Goal: Information Seeking & Learning: Compare options

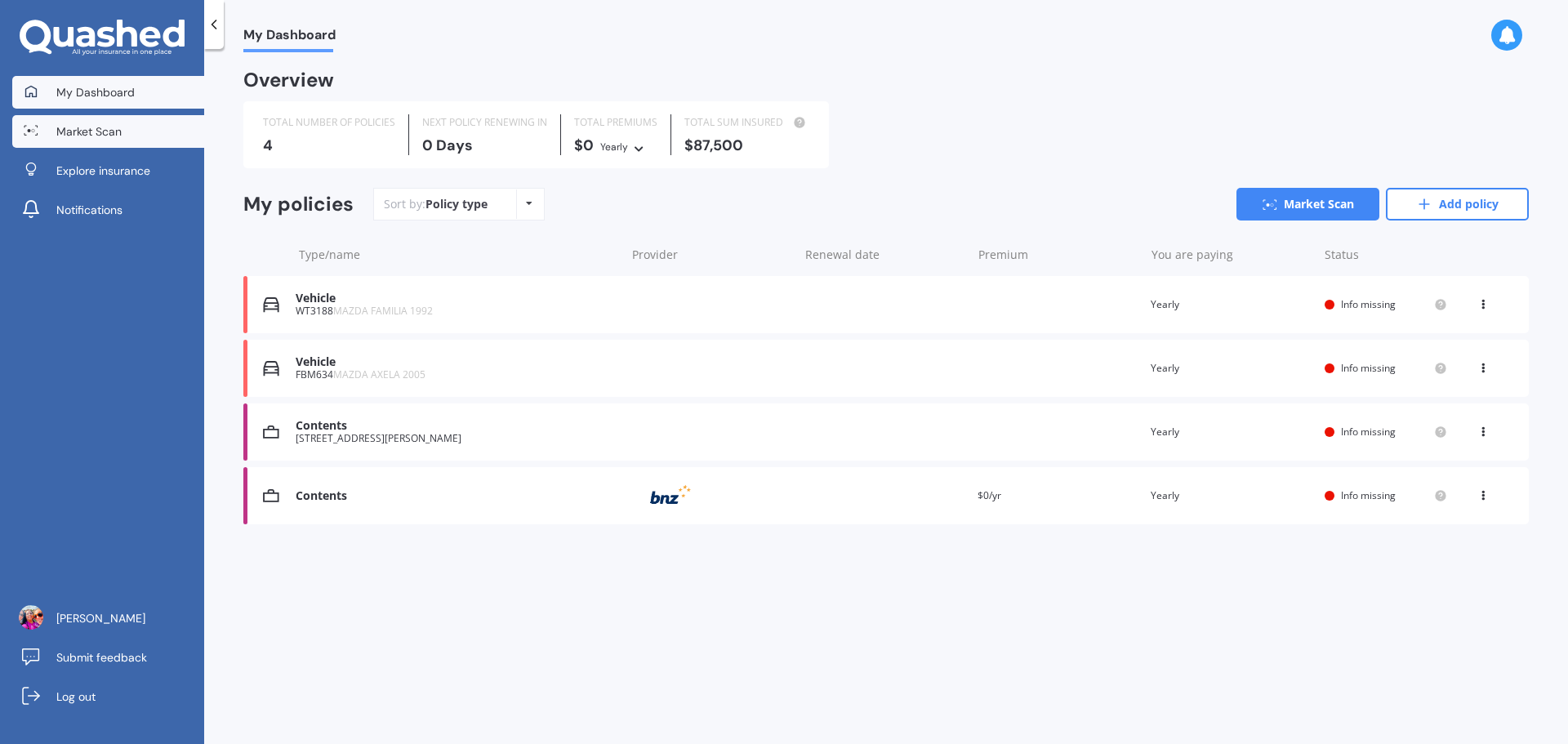
click at [94, 122] on link "Market Scan" at bounding box center [108, 131] width 192 height 33
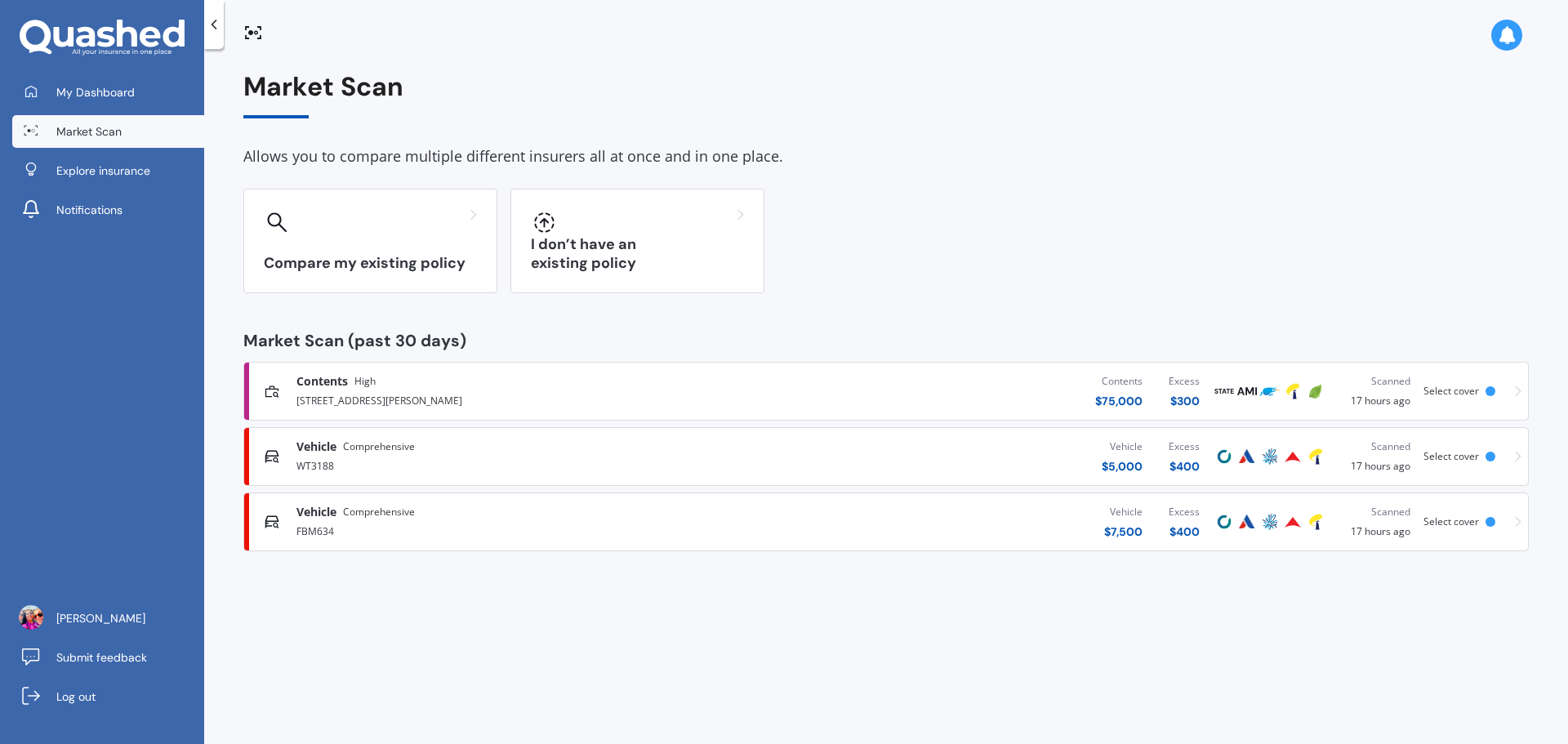
click at [722, 395] on div "[STREET_ADDRESS][PERSON_NAME]" at bounding box center [517, 400] width 441 height 19
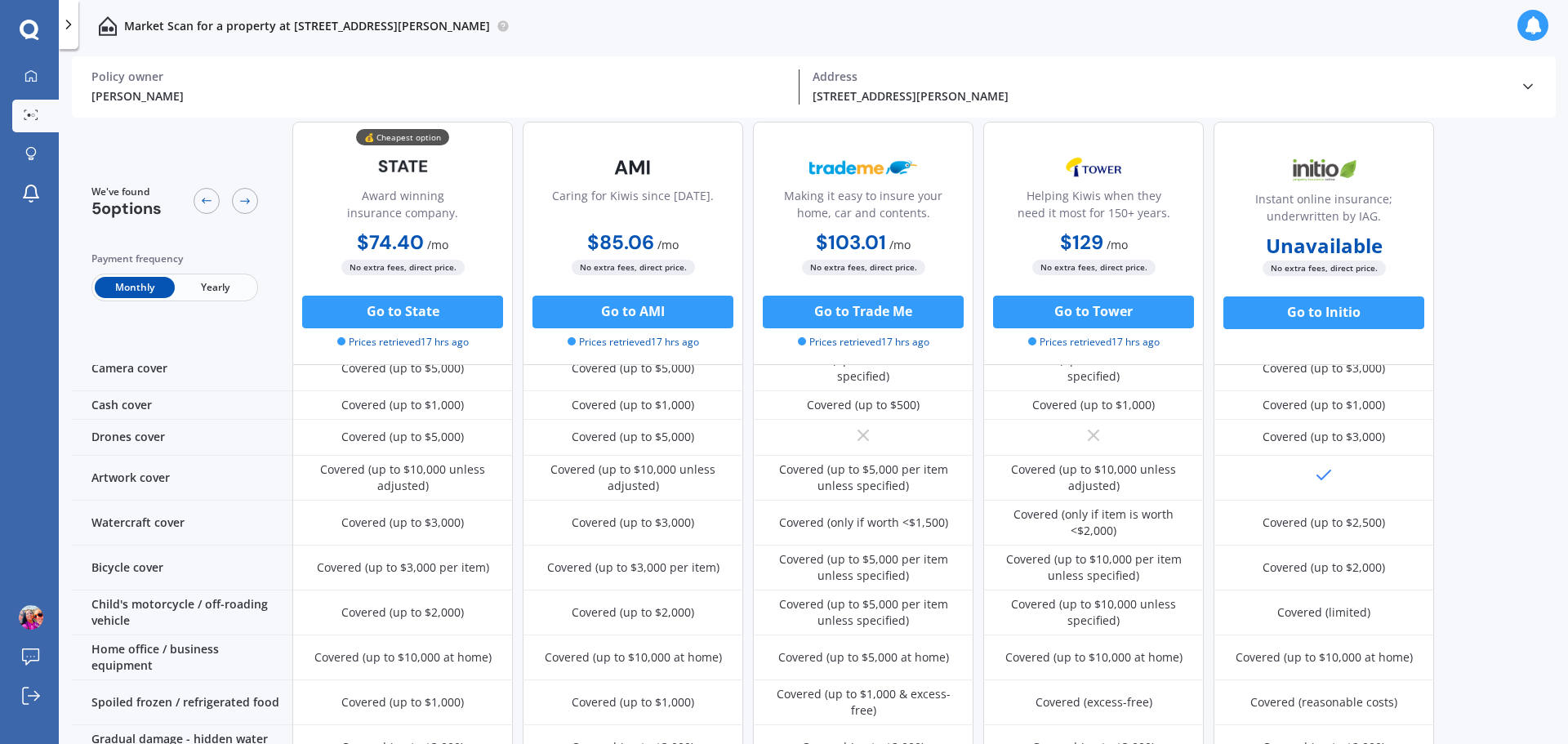
scroll to position [245, 0]
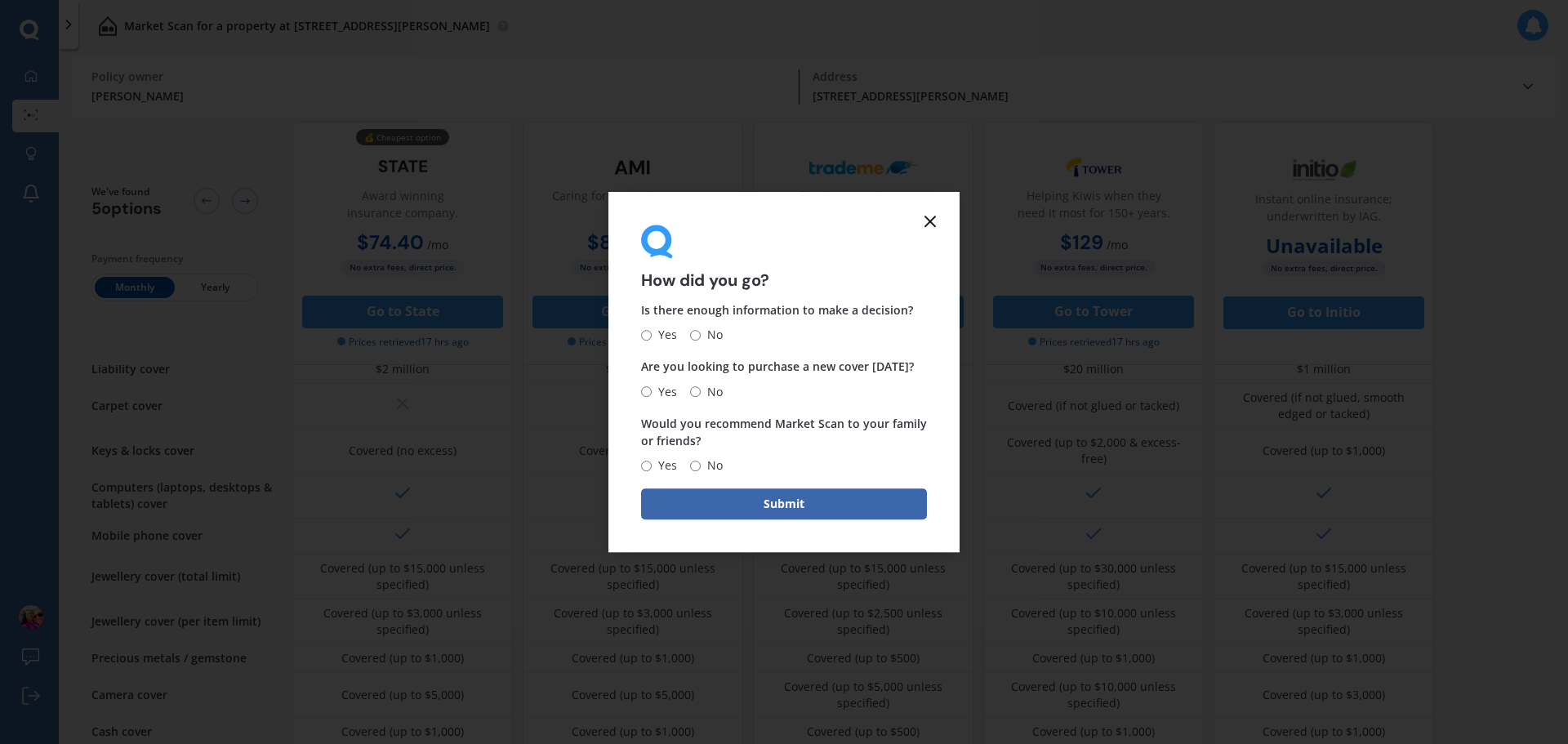
click at [929, 222] on line at bounding box center [930, 222] width 10 height 10
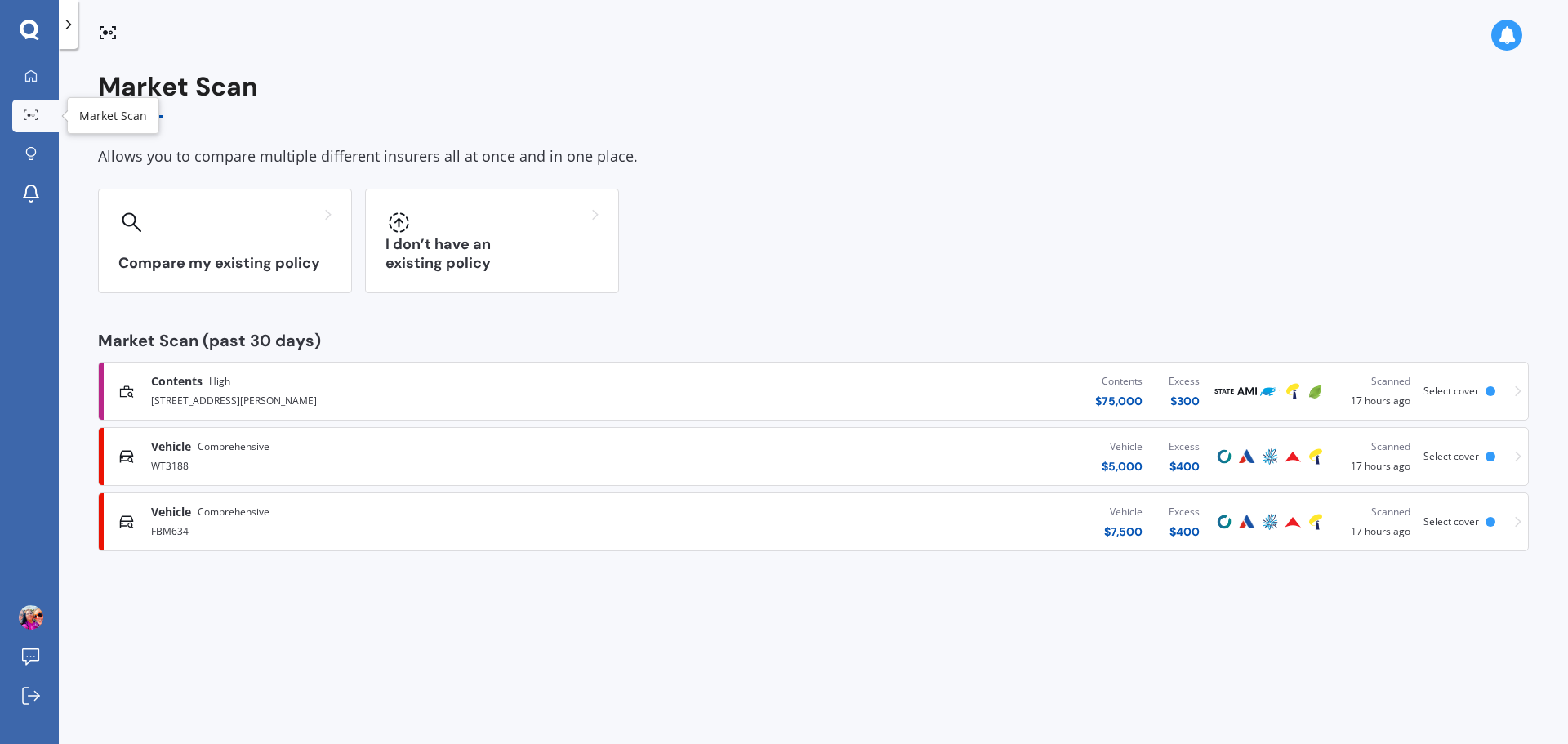
click at [32, 112] on icon at bounding box center [30, 115] width 15 height 11
click at [33, 79] on icon at bounding box center [31, 75] width 12 height 12
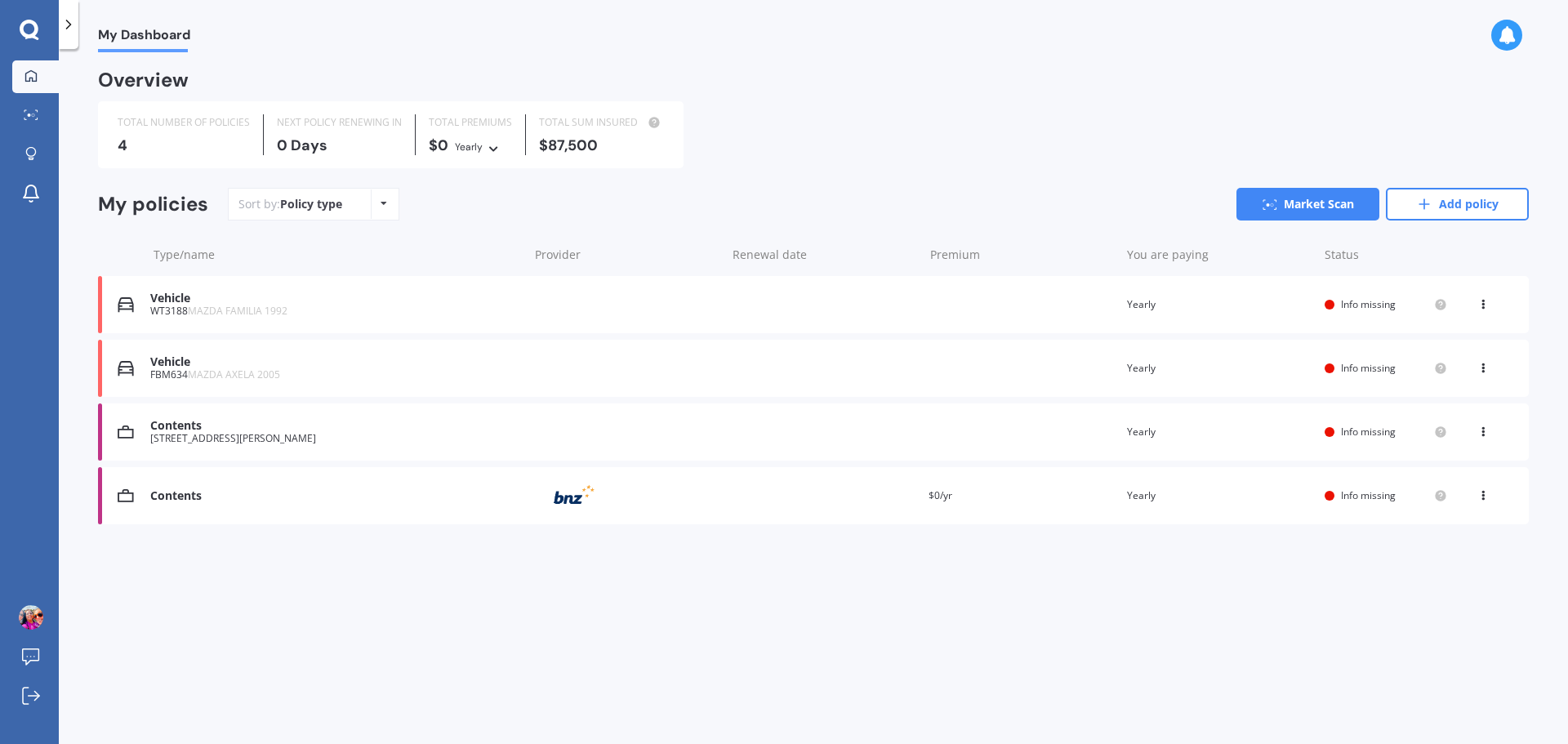
click at [306, 319] on div "Vehicle WT3188 MAZDA FAMILIA 1992 Renewal date Premium You are paying Yearly St…" at bounding box center [814, 304] width 1431 height 57
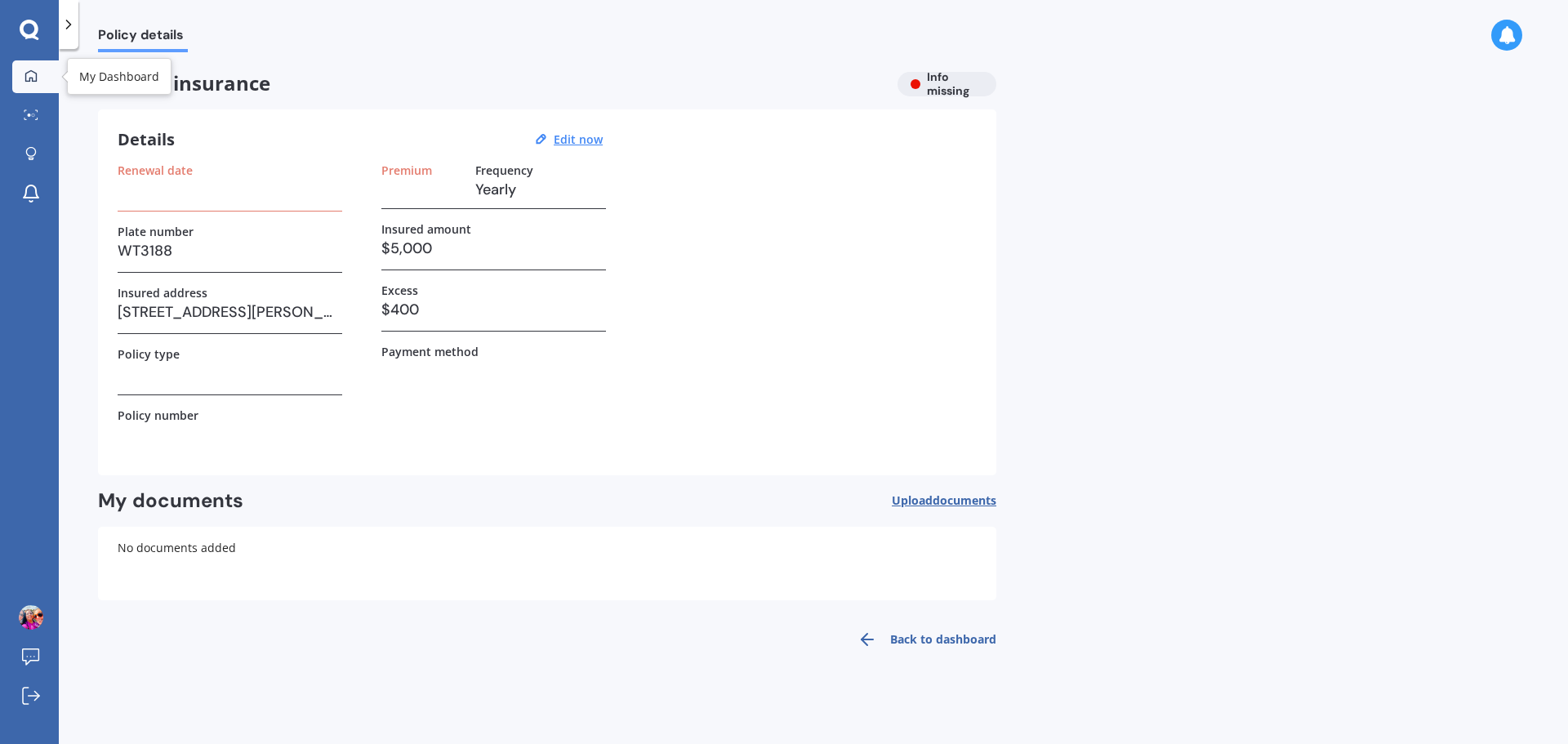
click at [35, 82] on icon at bounding box center [30, 75] width 13 height 13
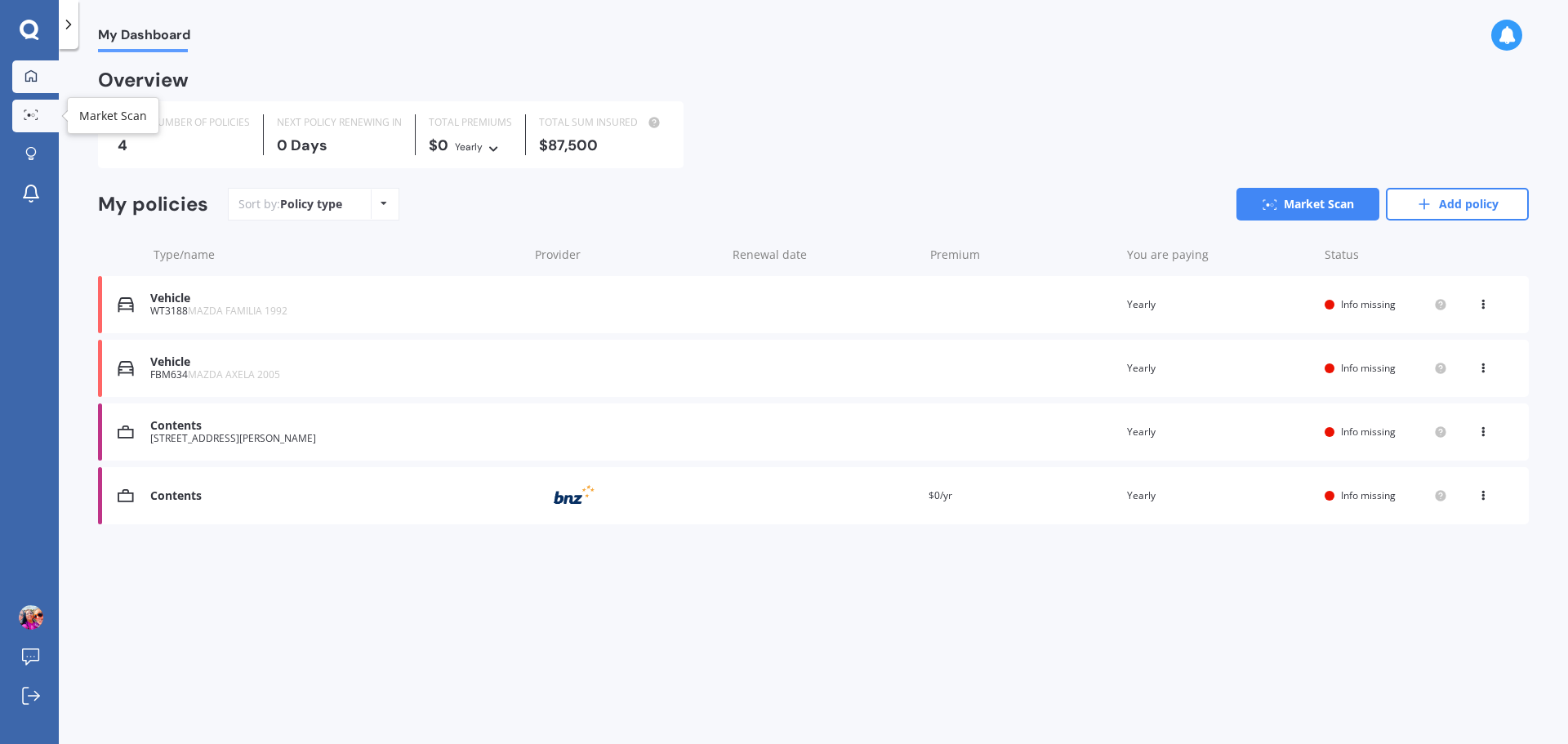
click at [30, 114] on icon at bounding box center [30, 115] width 15 height 11
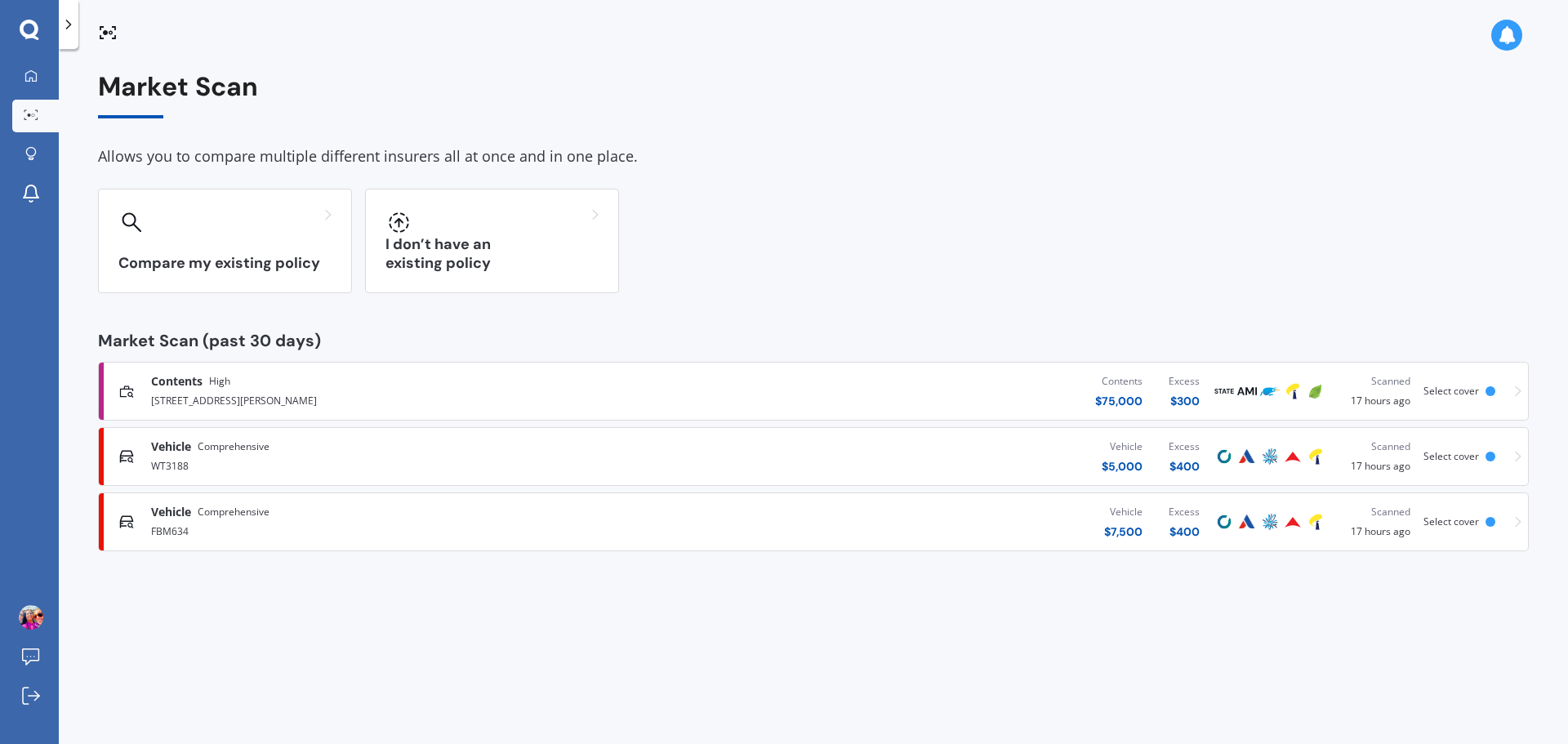
click at [230, 444] on span "Comprehensive" at bounding box center [233, 446] width 72 height 17
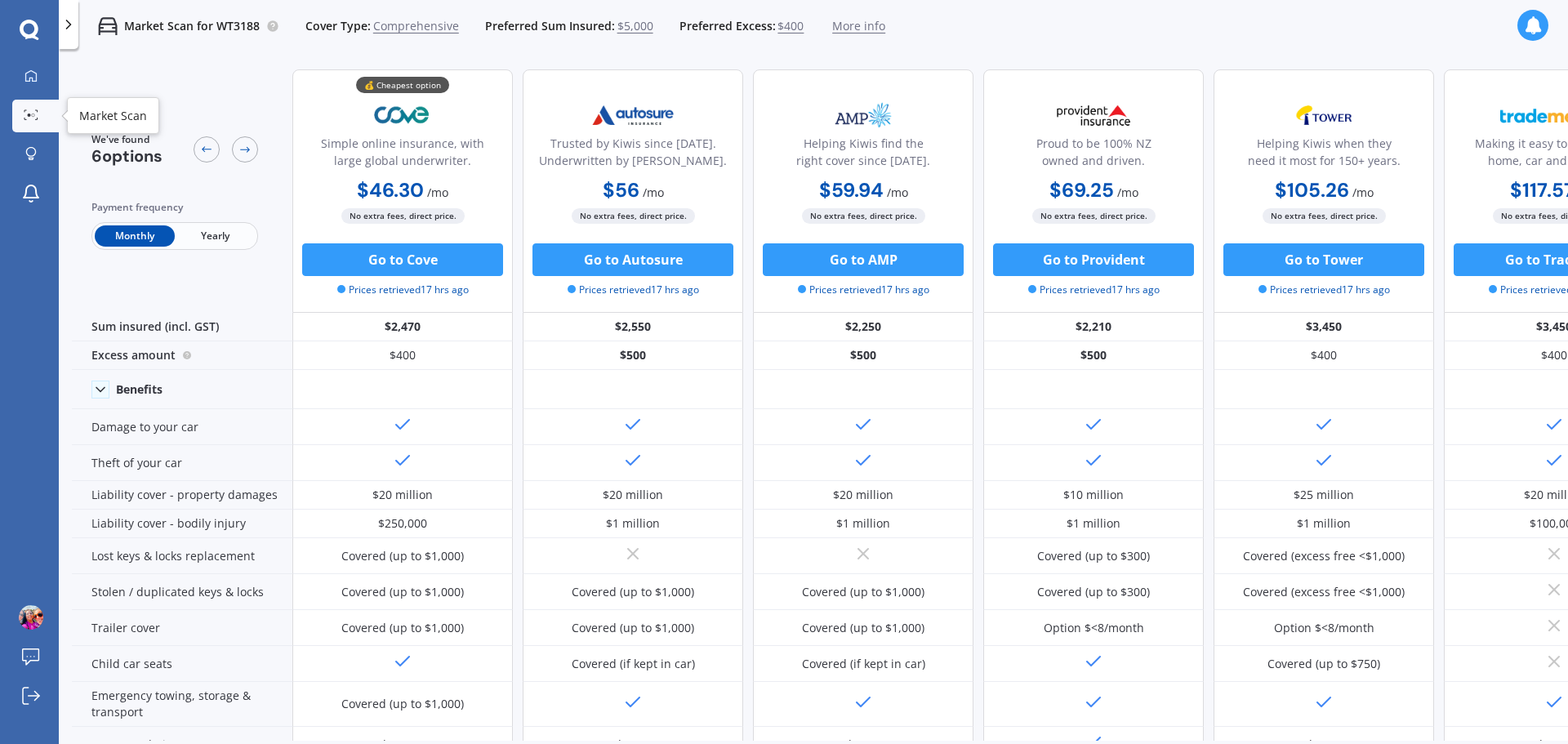
click at [38, 125] on link "Market Scan" at bounding box center [36, 116] width 47 height 33
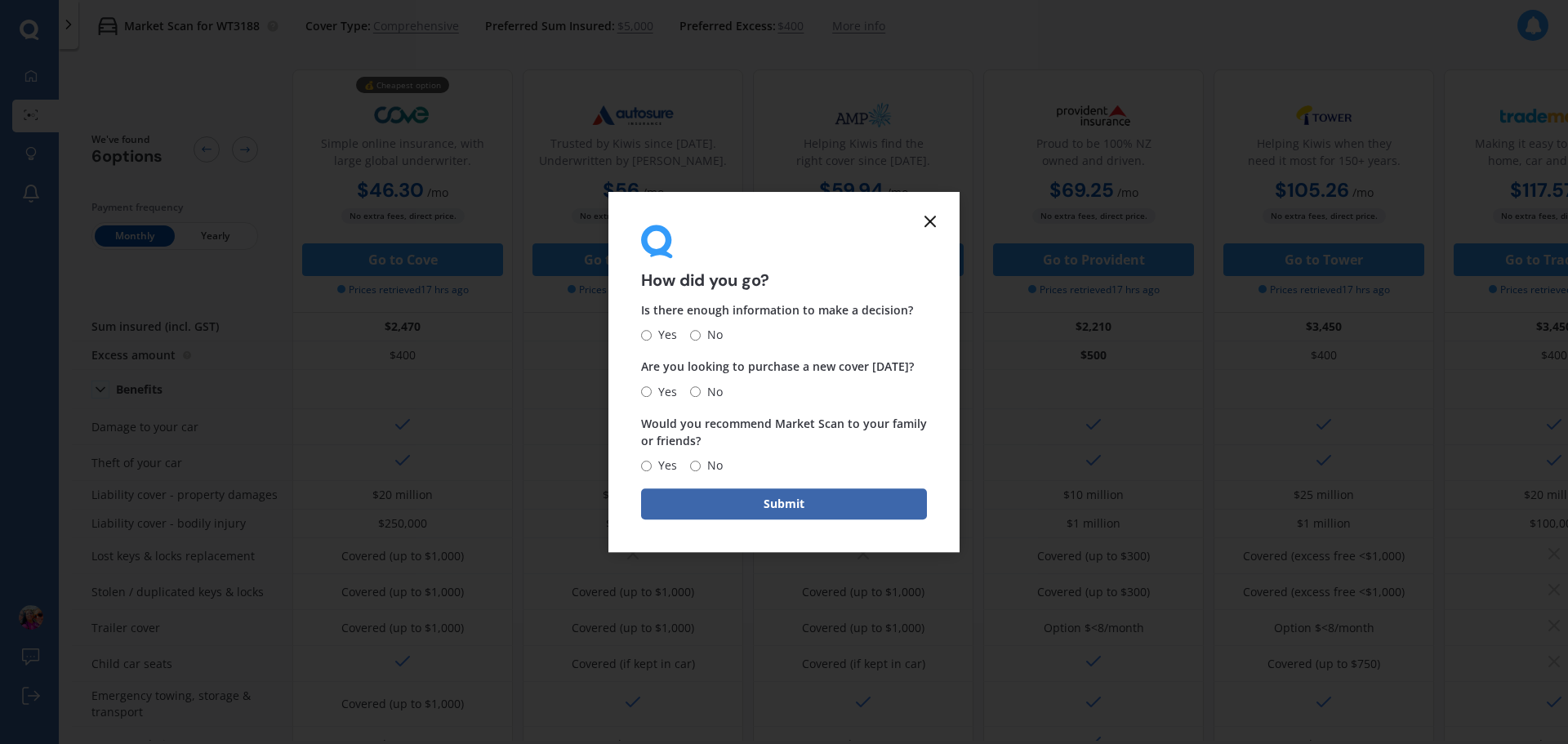
click at [933, 215] on icon at bounding box center [930, 222] width 19 height 19
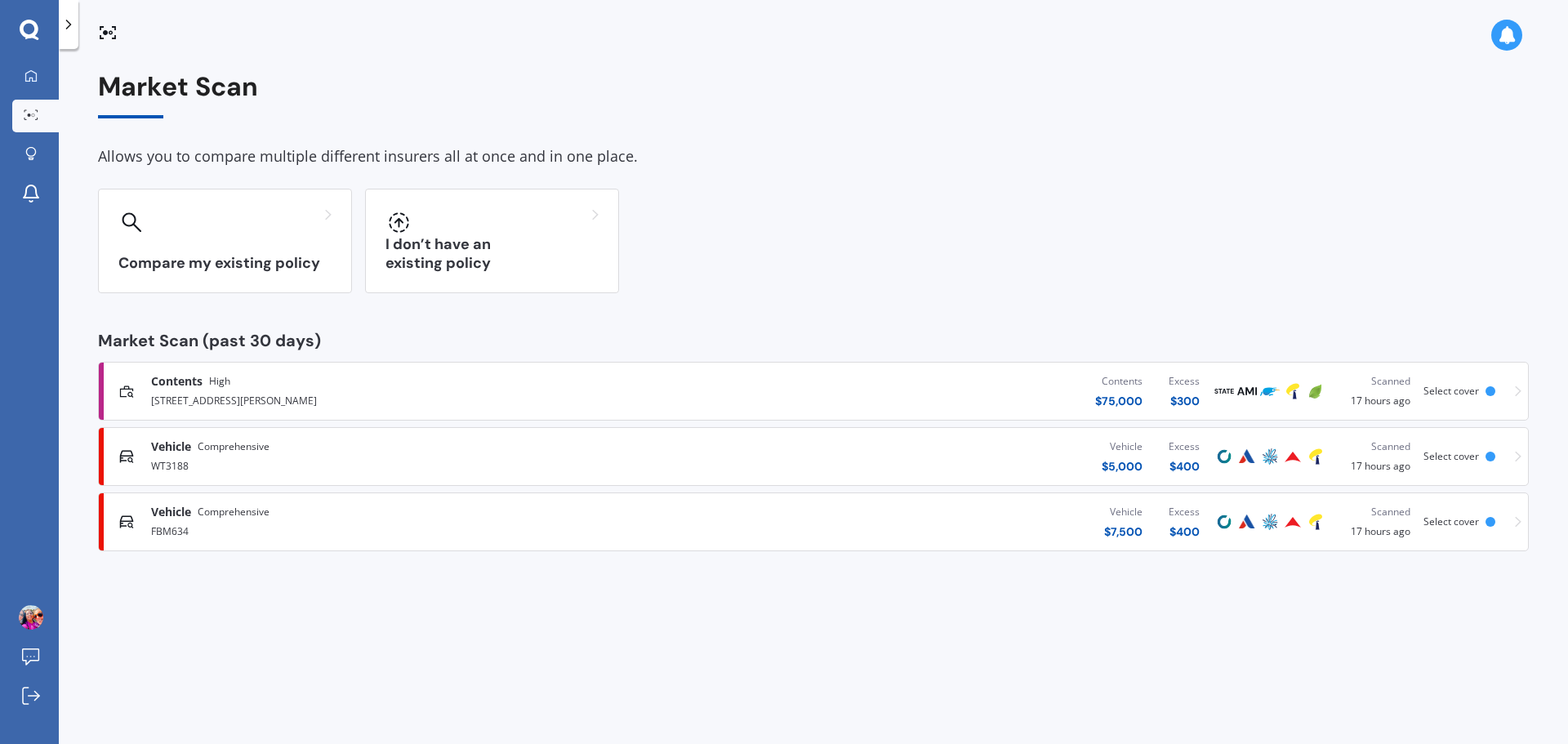
click at [296, 523] on div "FBM634" at bounding box center [407, 530] width 514 height 19
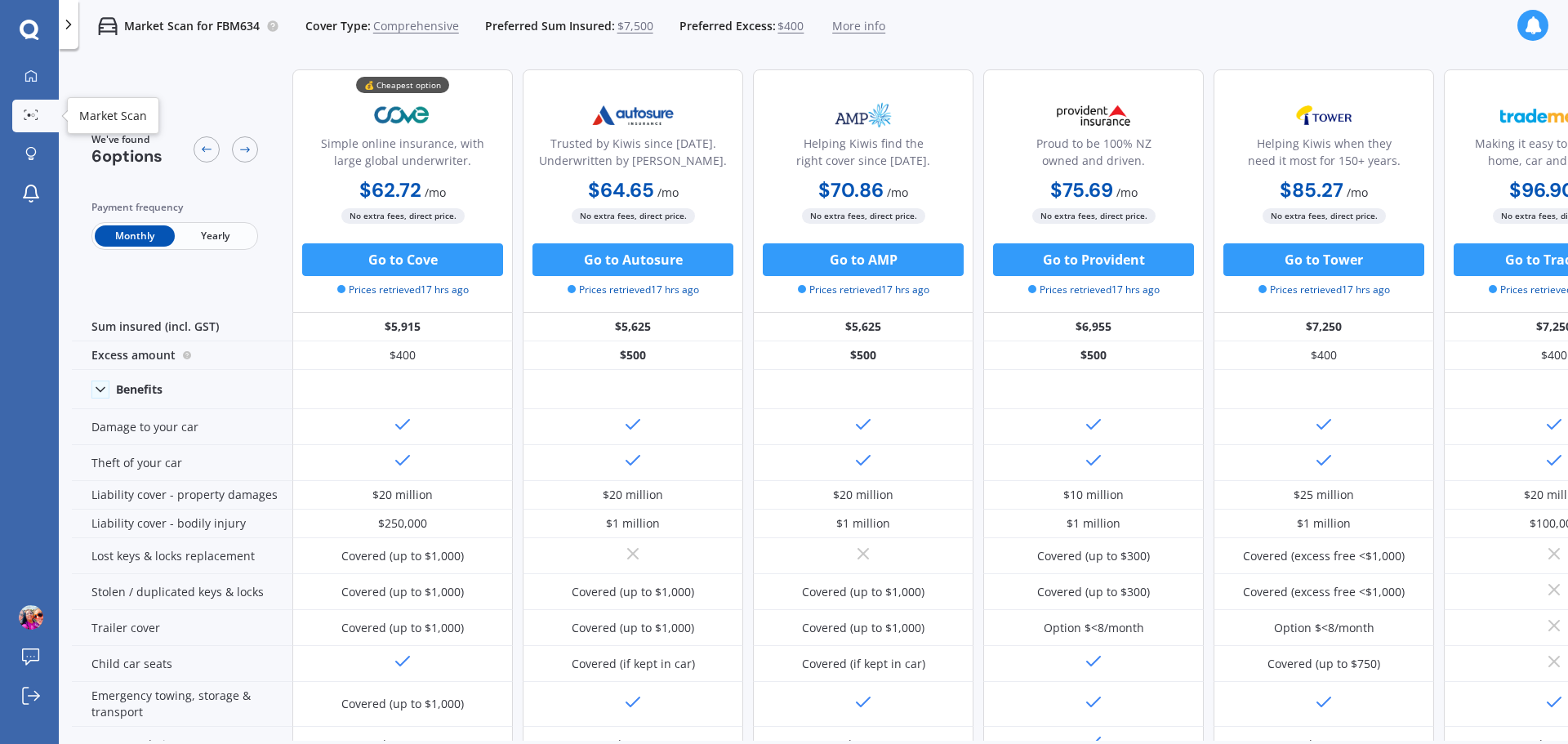
click at [36, 110] on icon at bounding box center [36, 111] width 3 height 2
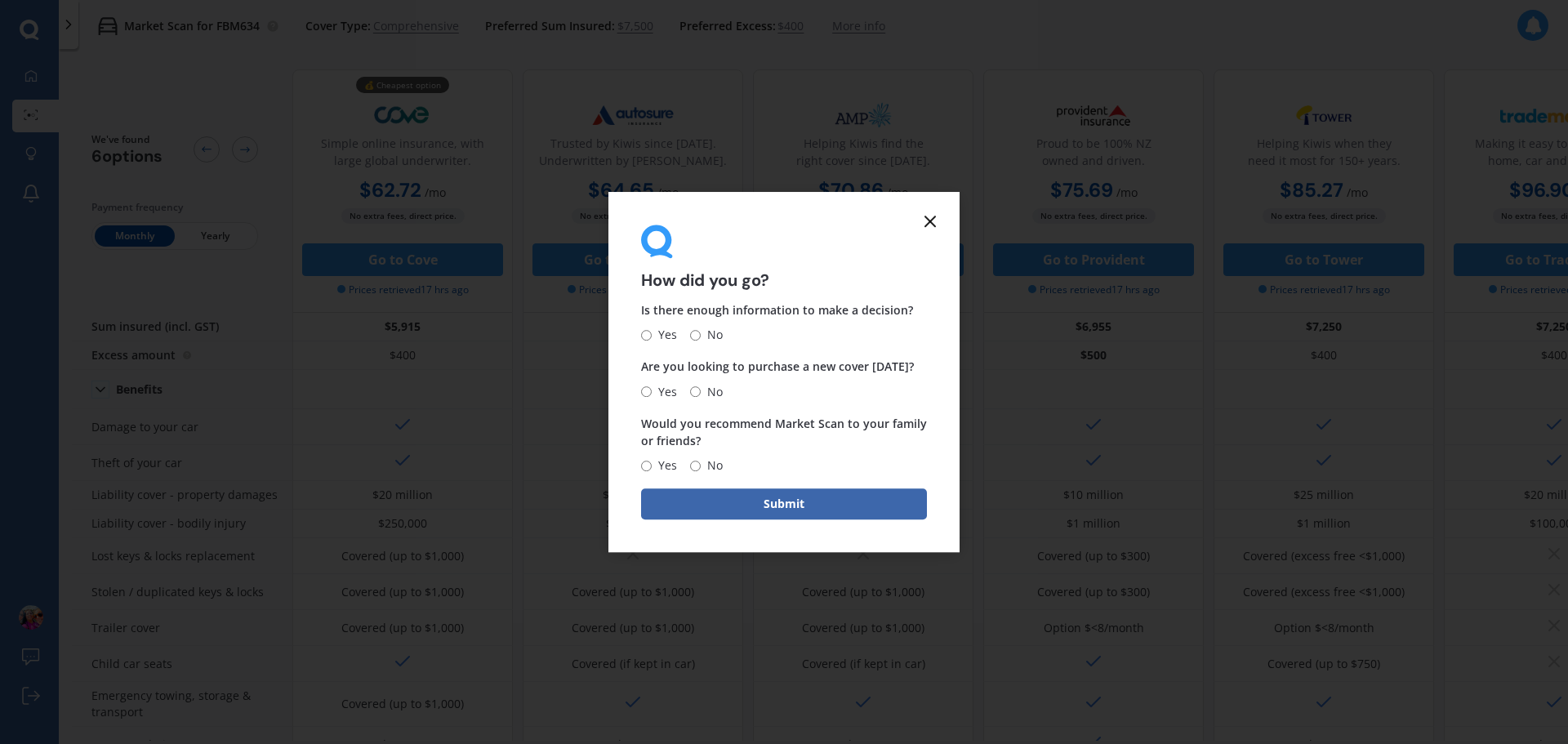
click at [928, 221] on line at bounding box center [930, 222] width 10 height 10
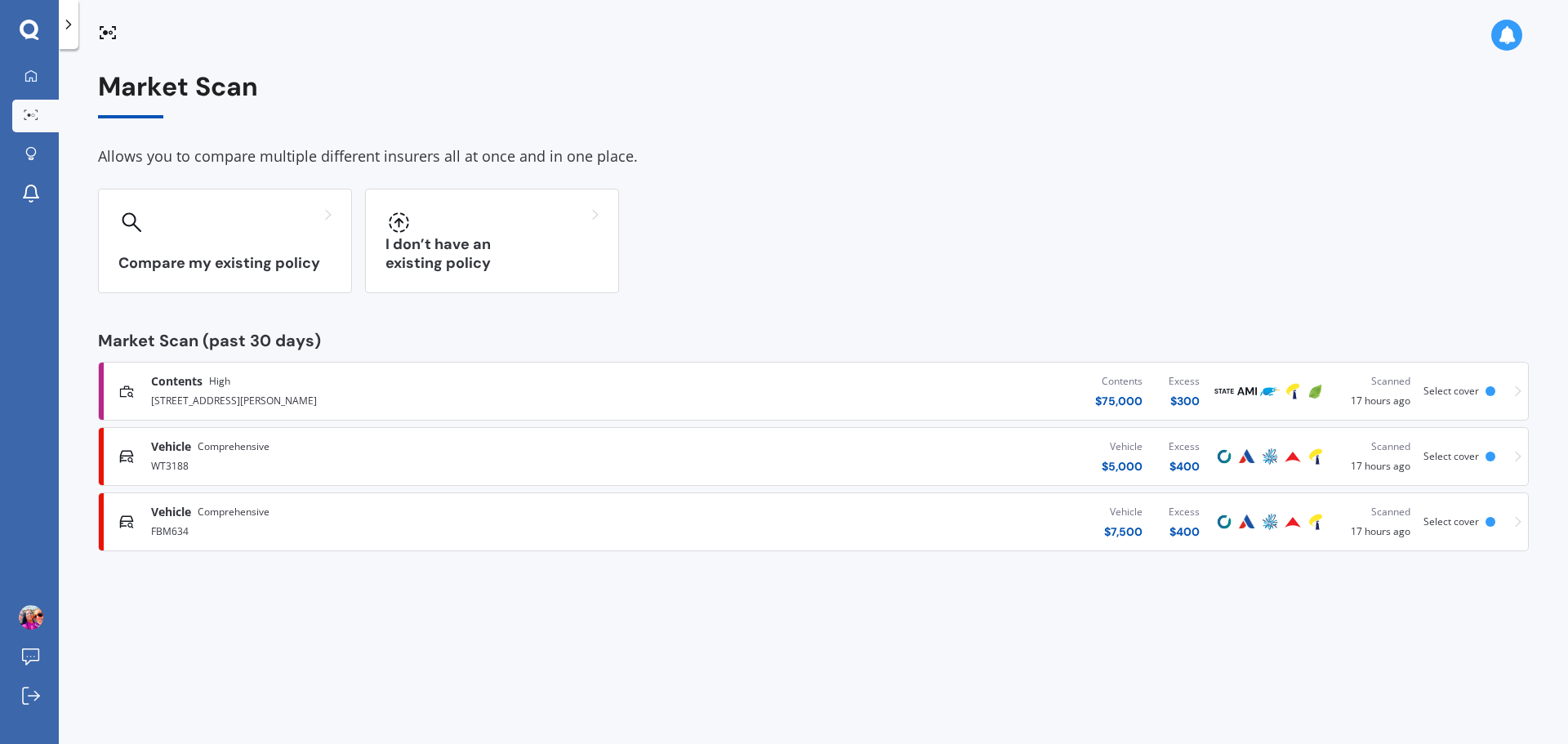
click at [315, 457] on div "WT3188" at bounding box center [407, 465] width 514 height 19
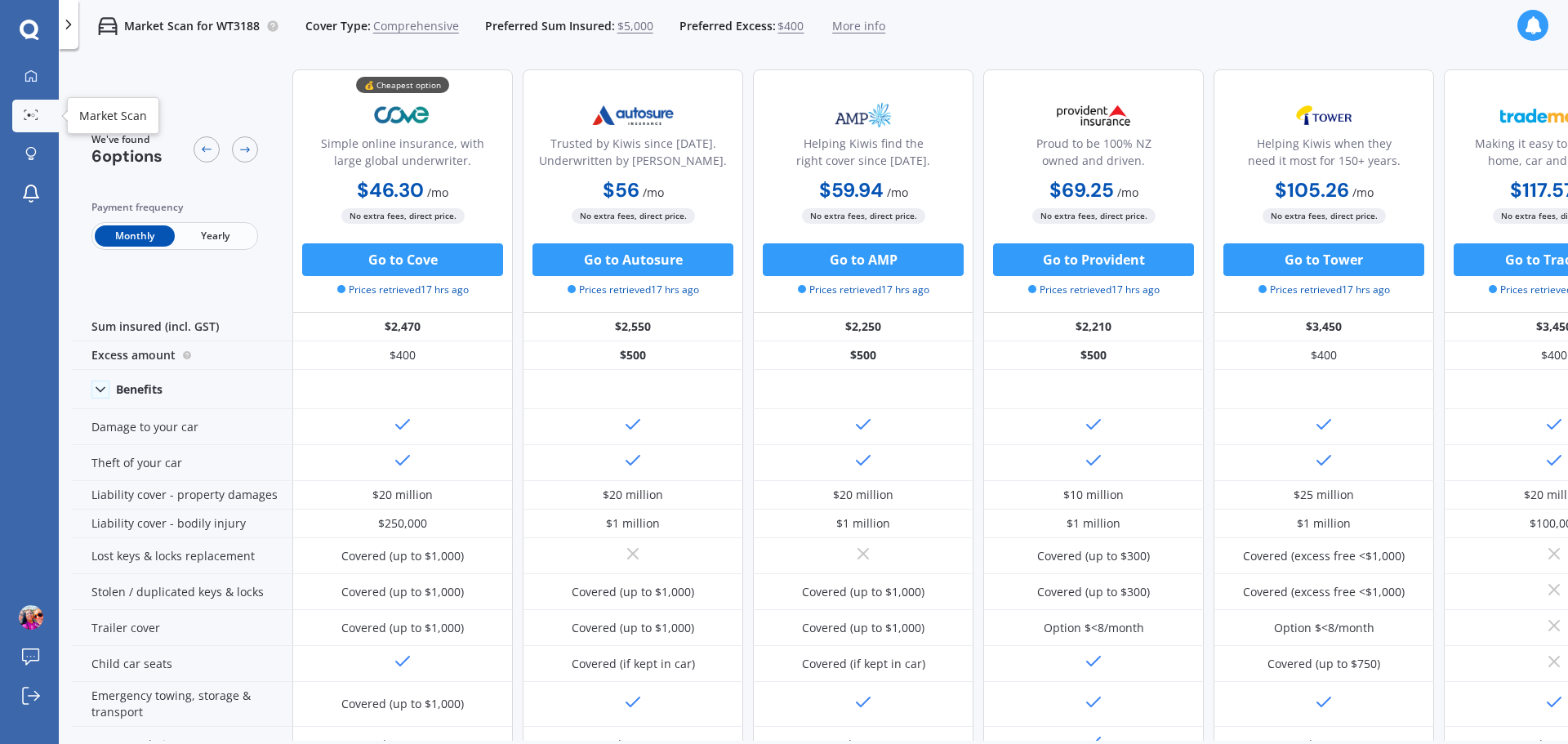
click at [44, 122] on link "Market Scan" at bounding box center [36, 116] width 47 height 33
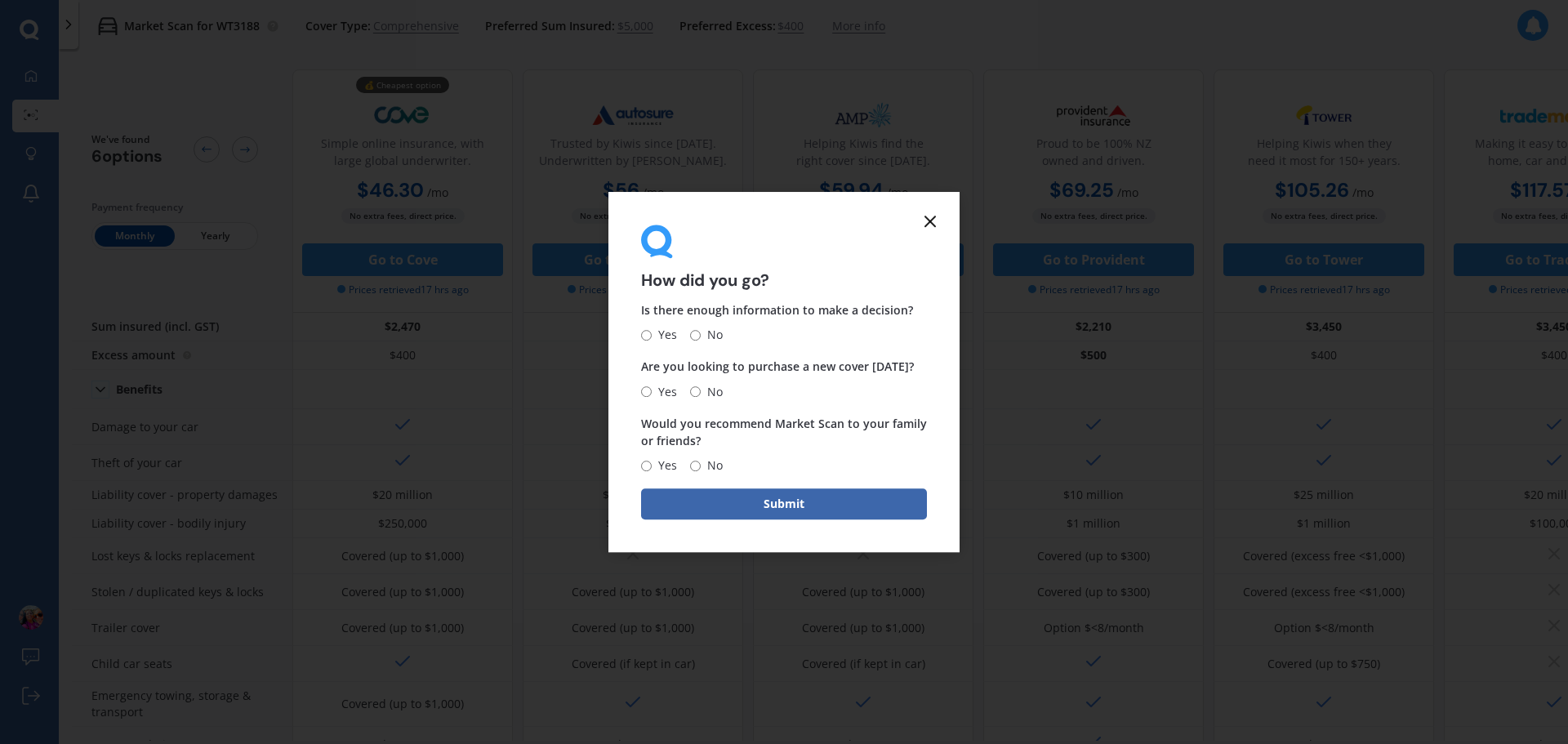
click at [926, 224] on icon at bounding box center [930, 222] width 19 height 19
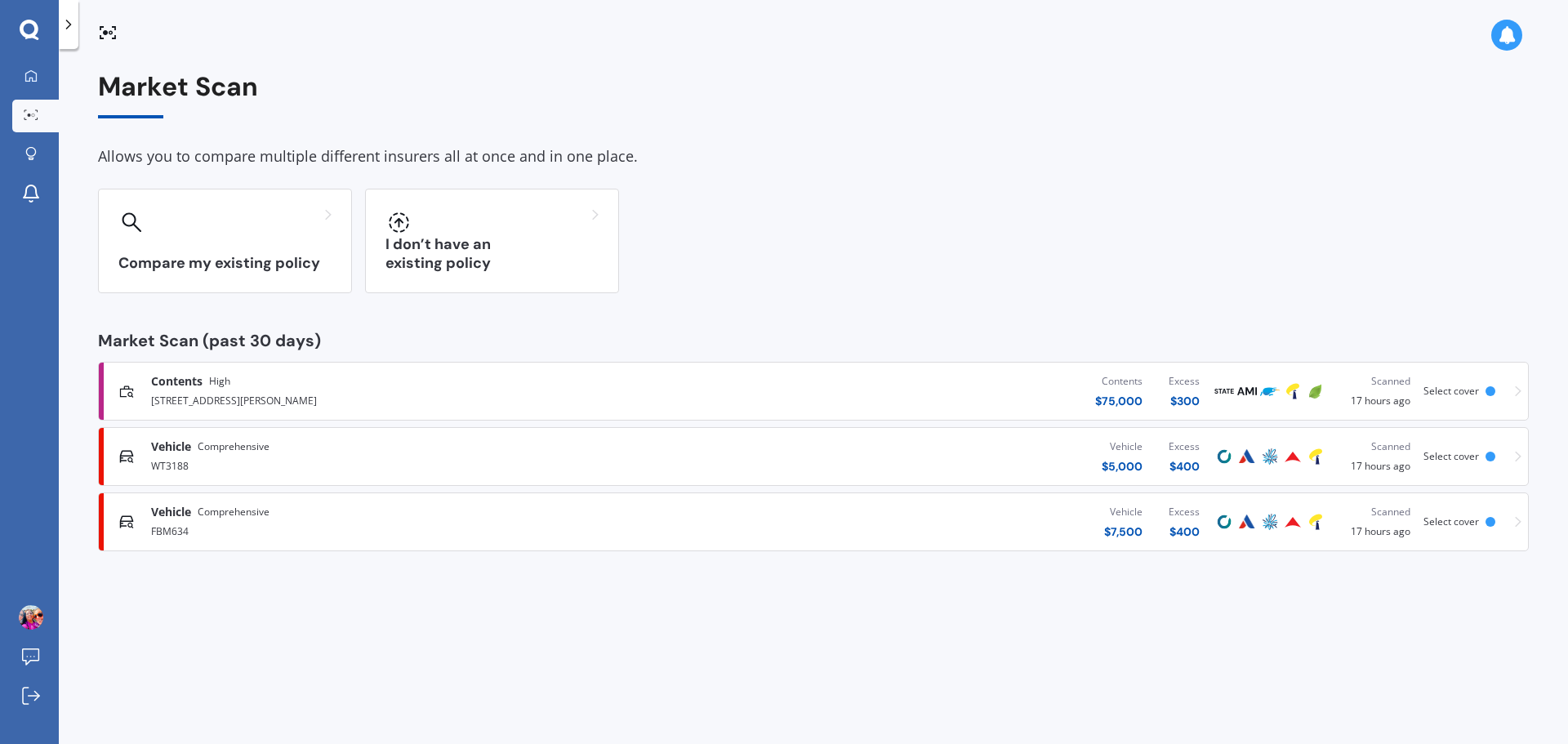
click at [482, 517] on div "Vehicle Comprehensive" at bounding box center [407, 512] width 514 height 17
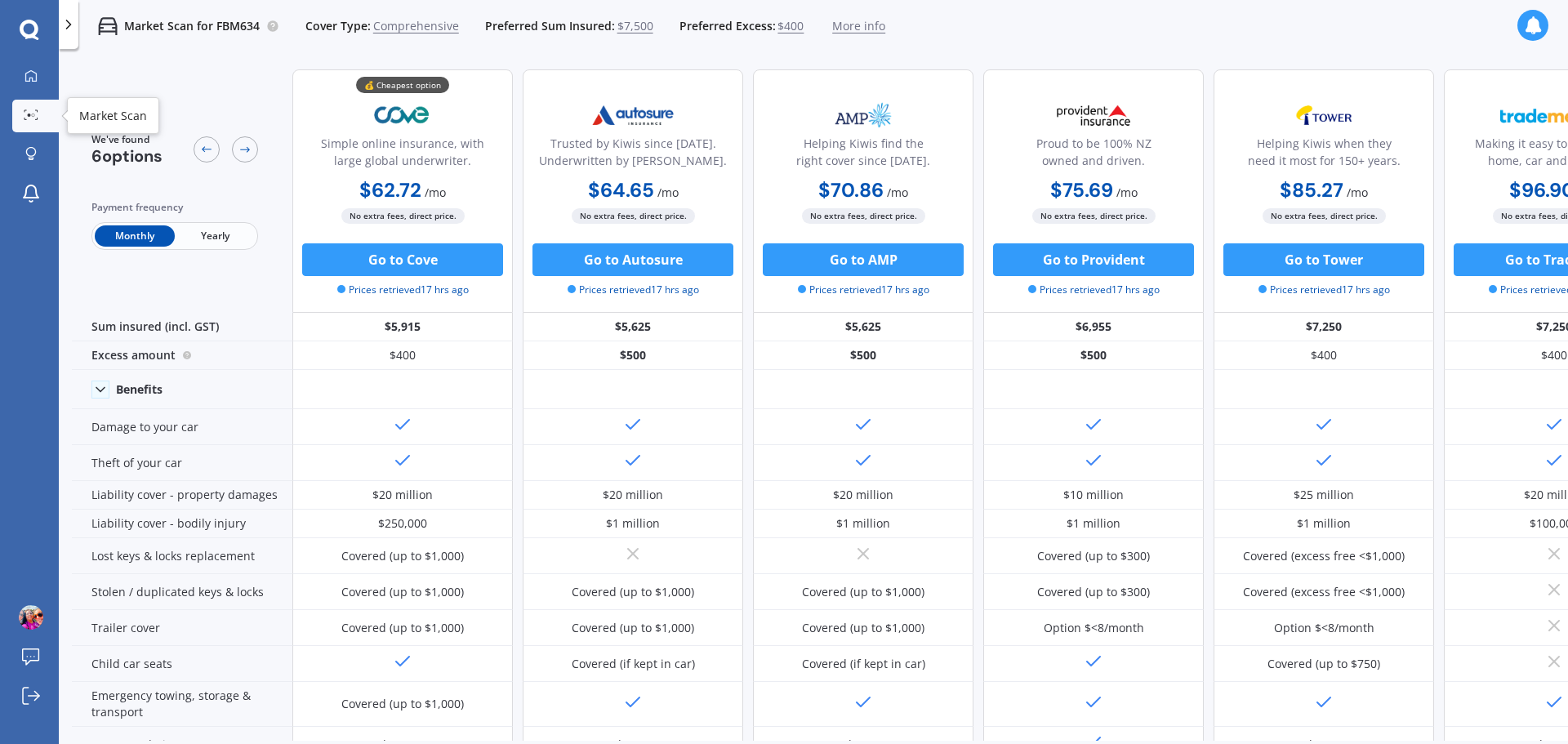
click at [29, 115] on circle at bounding box center [29, 115] width 3 height 3
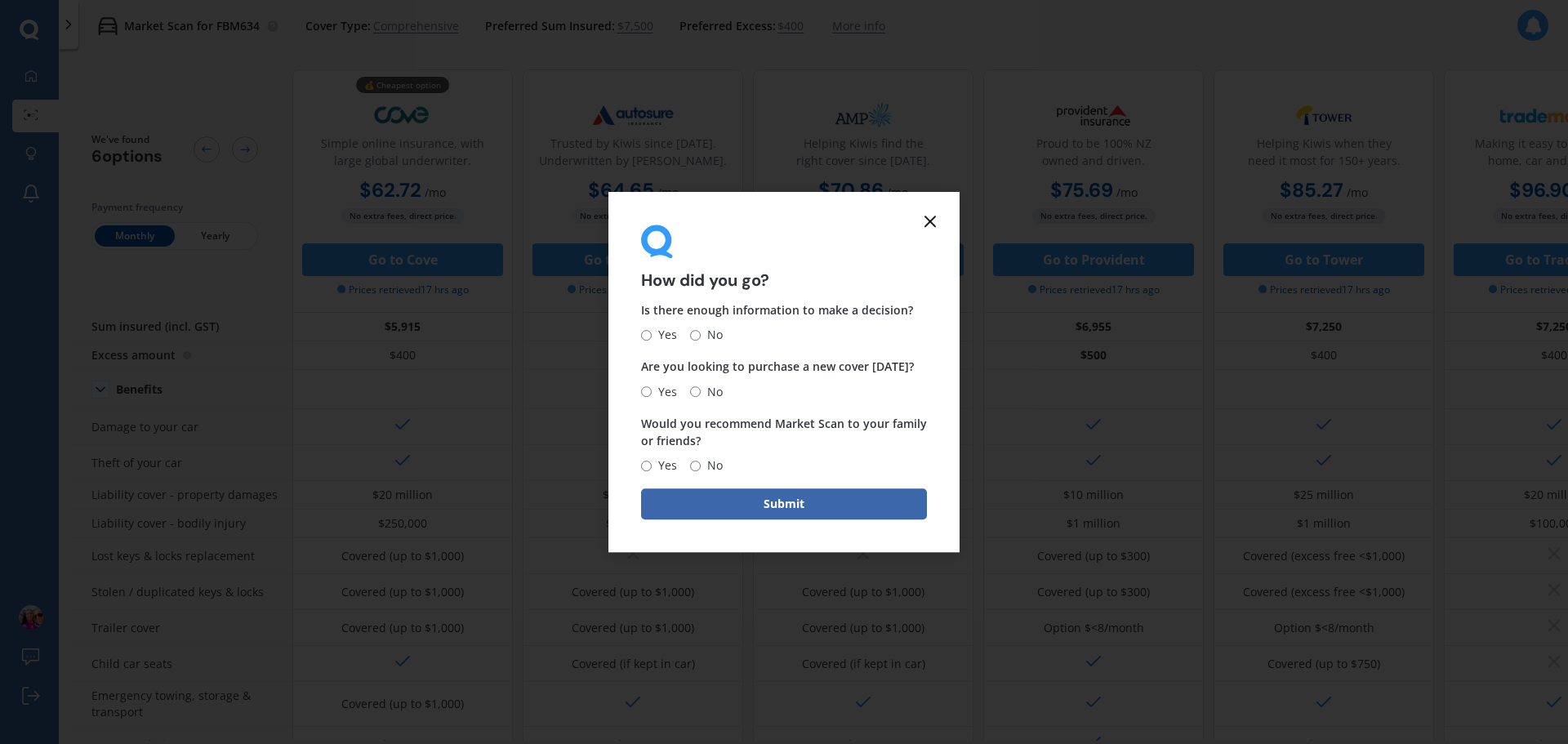
click at [940, 223] on form "How did you go? Is there enough information to make a decision? Yes No Are you …" at bounding box center [784, 372] width 351 height 361
click at [921, 221] on icon at bounding box center [930, 222] width 19 height 19
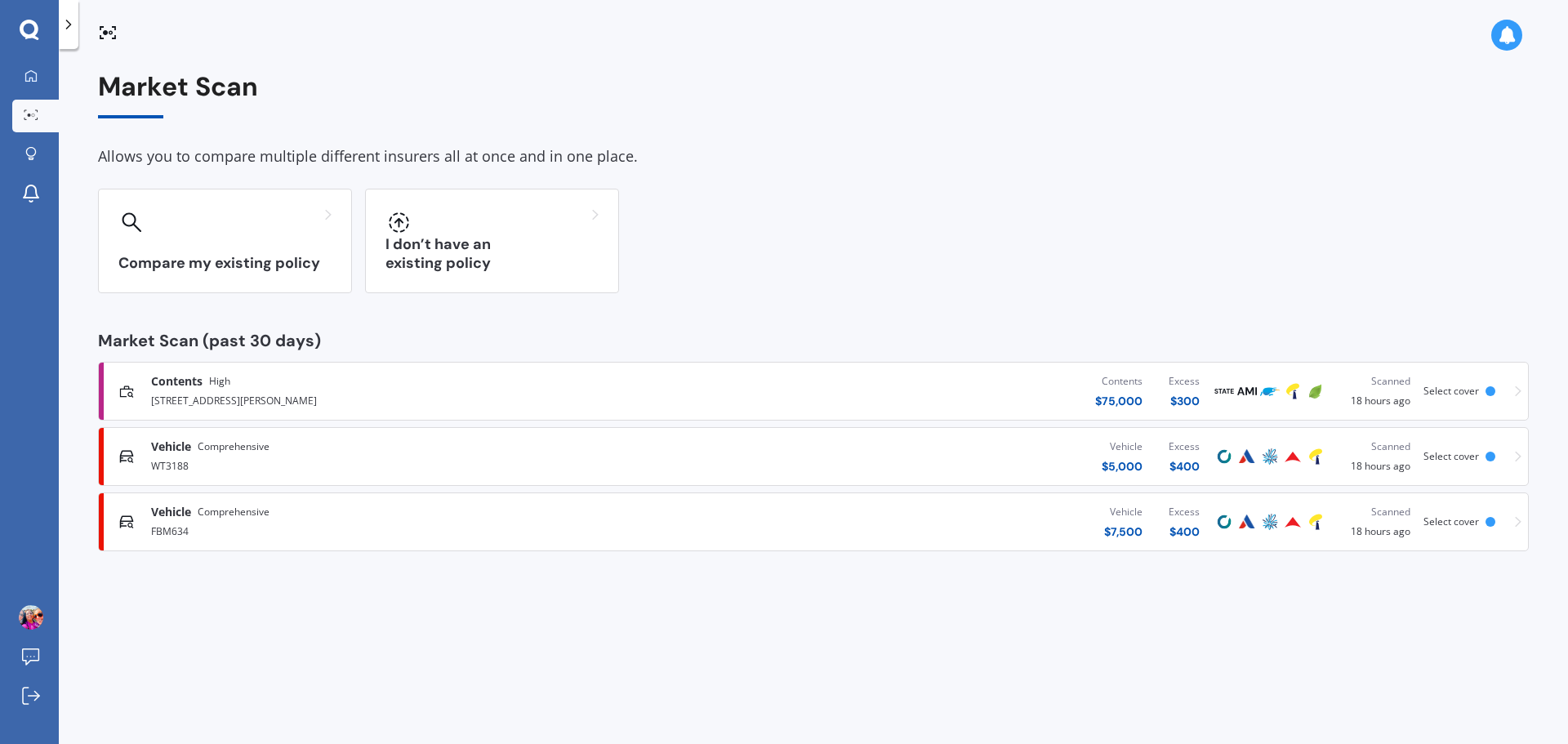
click at [339, 469] on div "WT3188" at bounding box center [407, 465] width 514 height 19
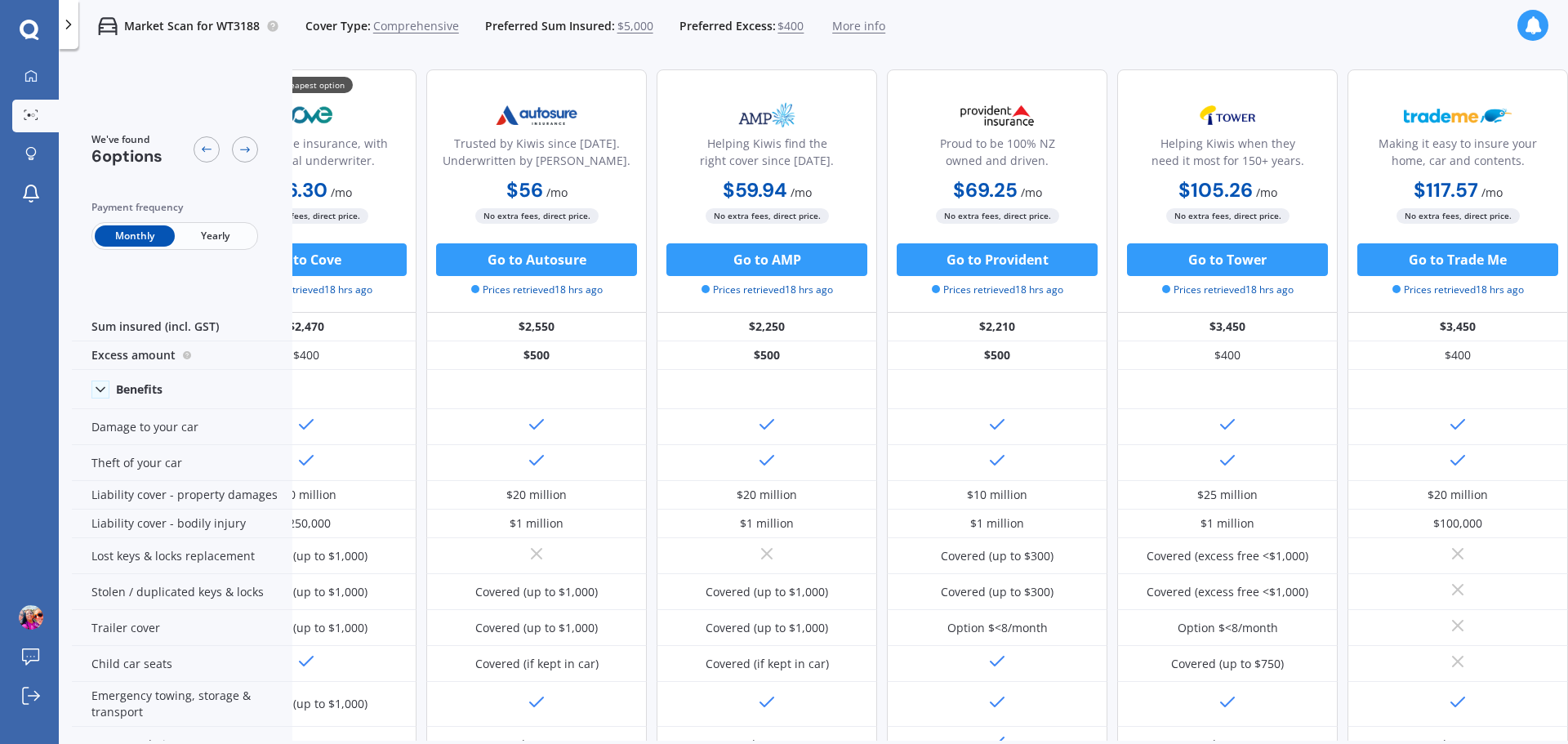
scroll to position [0, 105]
click at [441, 64] on div "We've found 6 options Payment frequency Monthly Yearly 💰 Cheapest option Simple…" at bounding box center [772, 694] width 1592 height 1276
click at [31, 111] on icon at bounding box center [30, 115] width 15 height 11
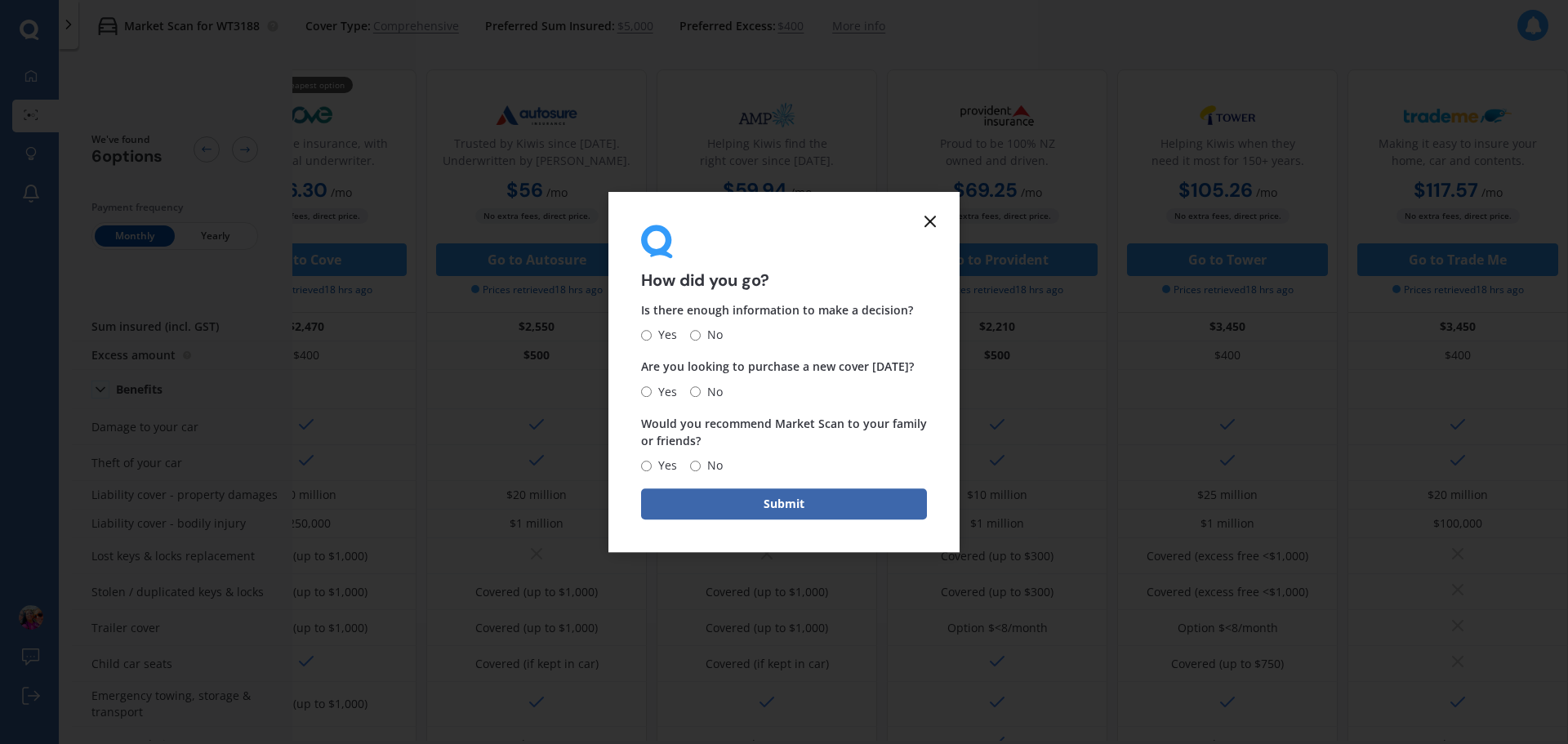
click at [924, 227] on icon at bounding box center [930, 222] width 19 height 19
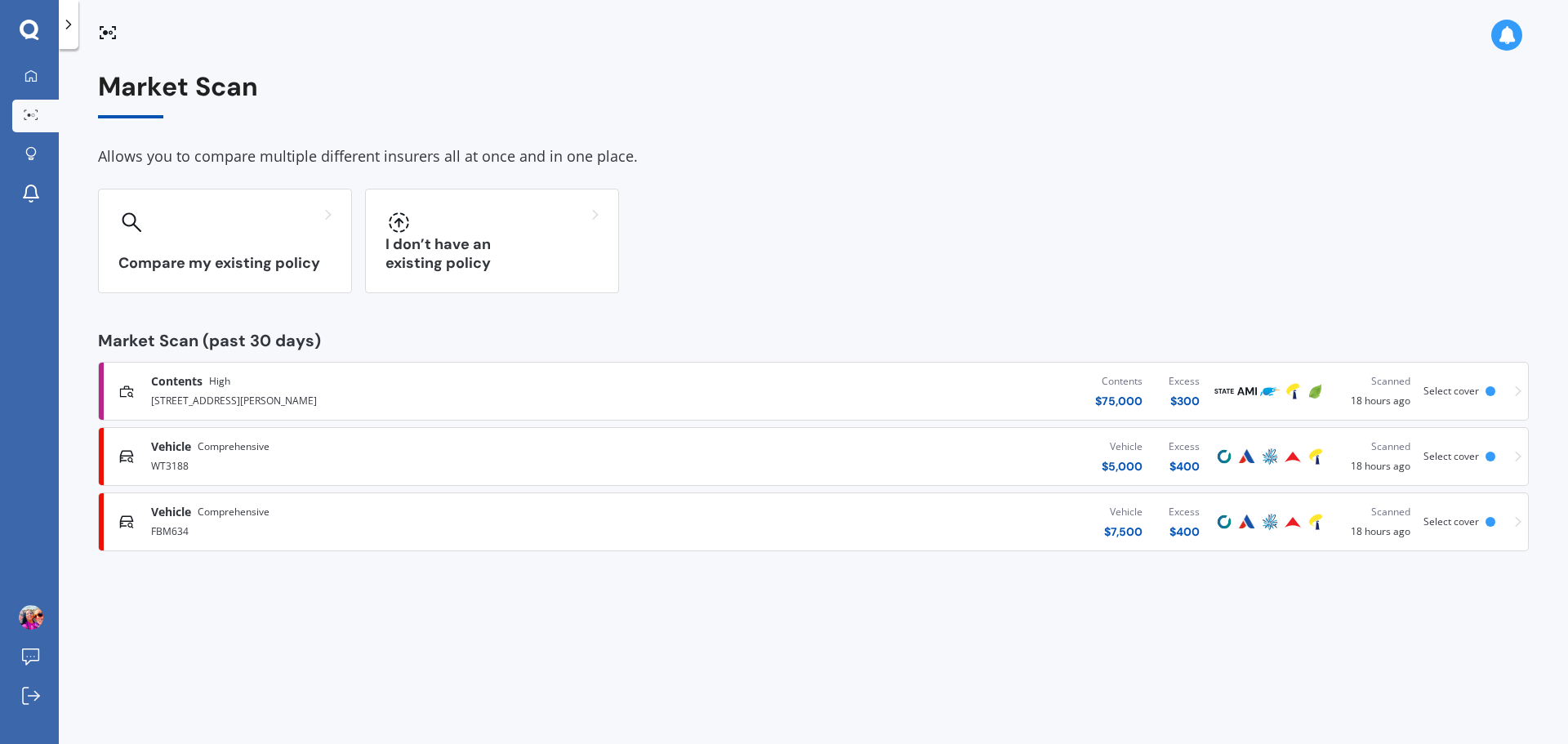
click at [296, 391] on div "[STREET_ADDRESS][PERSON_NAME]" at bounding box center [407, 400] width 514 height 19
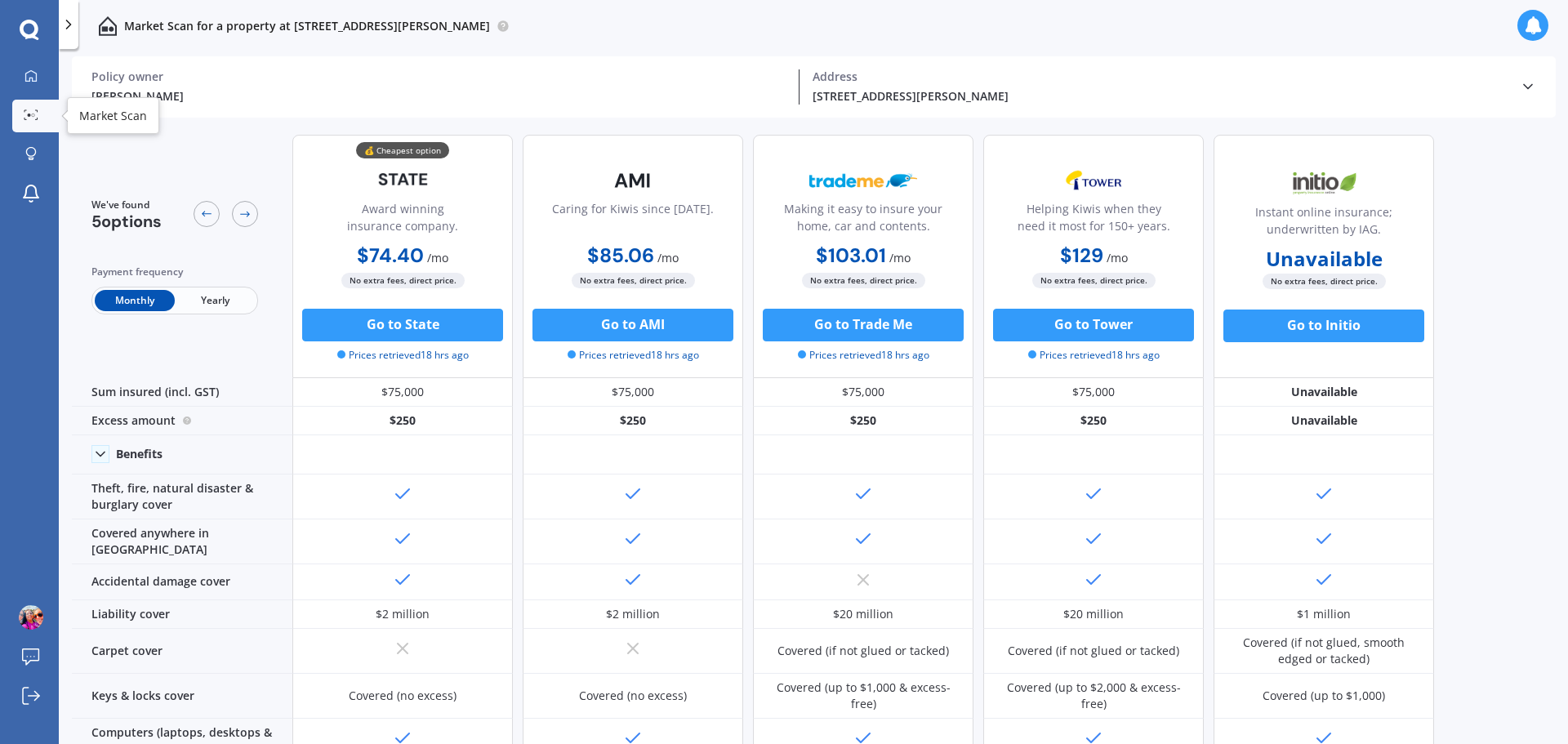
click at [32, 125] on link "Market Scan" at bounding box center [36, 116] width 47 height 33
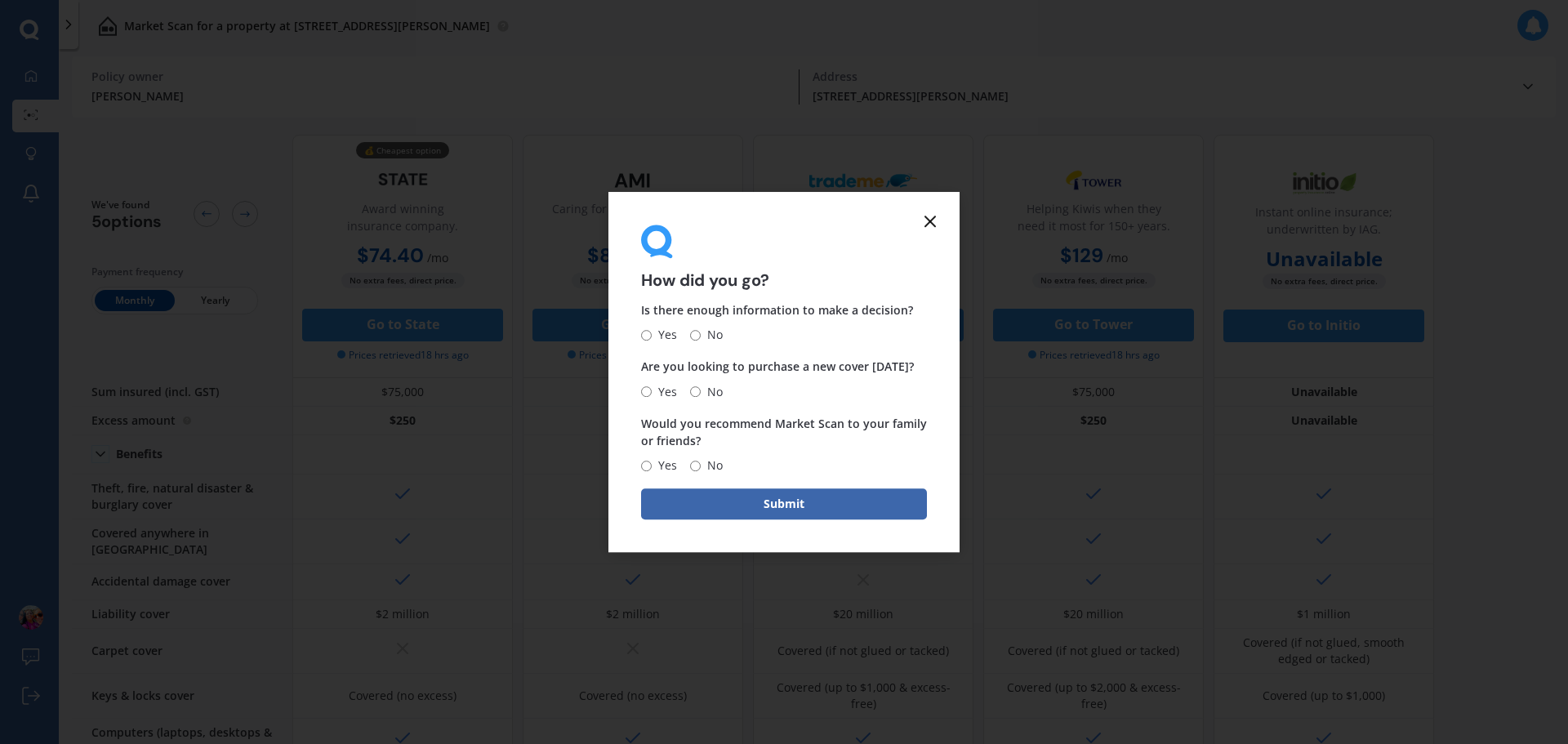
click at [941, 220] on form "How did you go? Is there enough information to make a decision? Yes No Are you …" at bounding box center [784, 372] width 351 height 361
click at [923, 220] on icon at bounding box center [930, 222] width 19 height 19
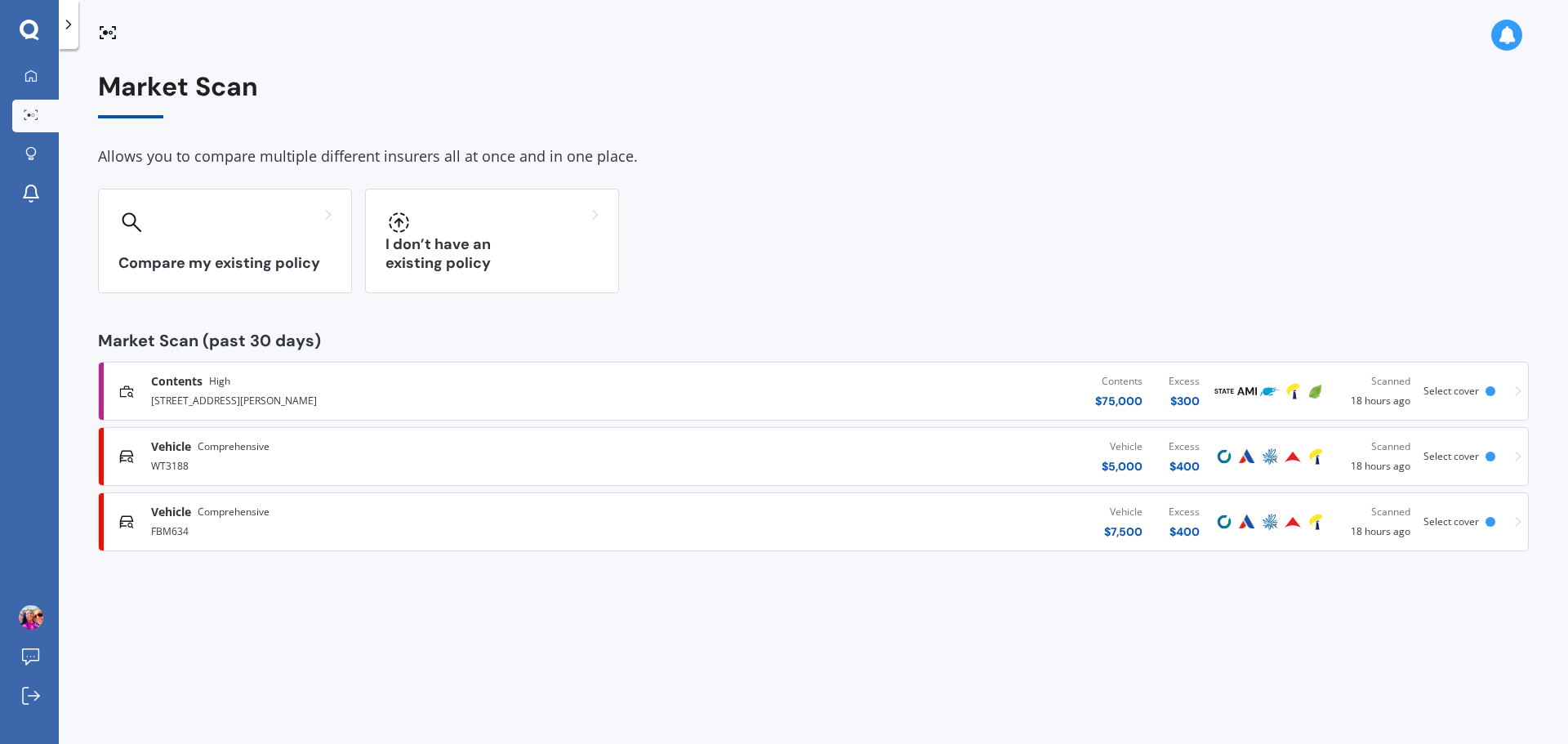
click at [258, 443] on span "Comprehensive" at bounding box center [233, 446] width 72 height 17
